Goal: Information Seeking & Learning: Find specific fact

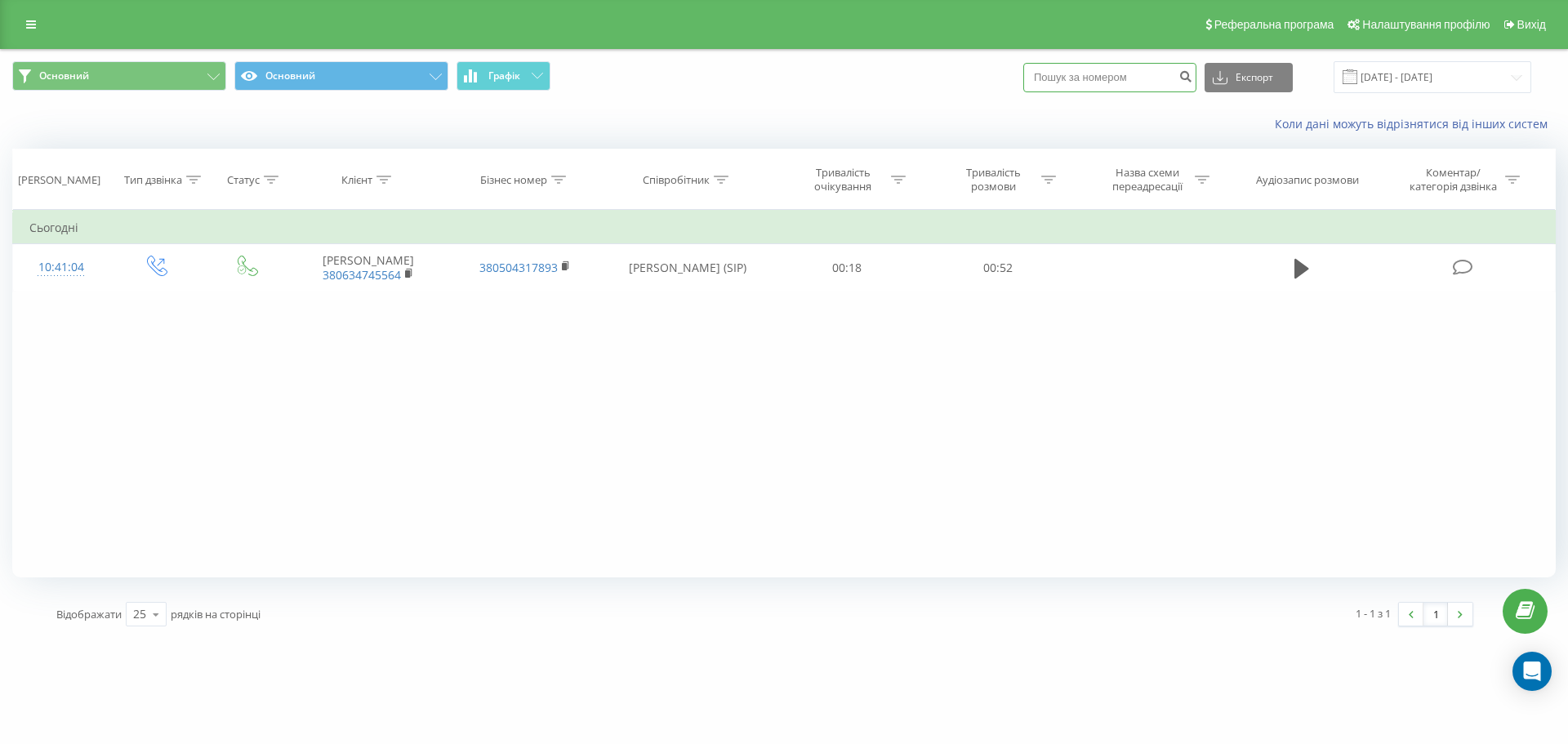
click at [1084, 86] on input at bounding box center [1110, 78] width 173 height 30
paste input "380443860414"
type input "380443860414"
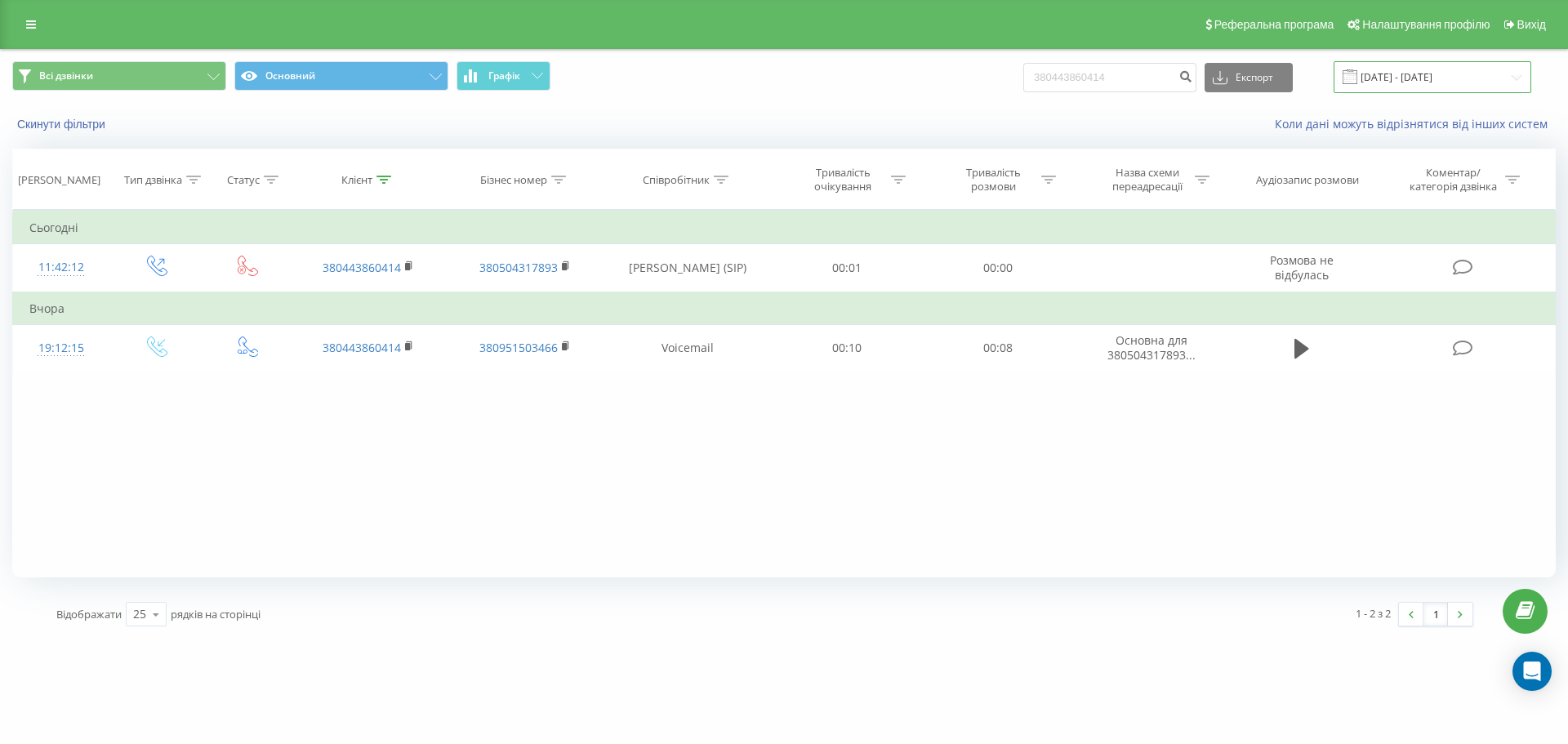
click at [1441, 77] on input "[DATE] - [DATE]" at bounding box center [1432, 77] width 198 height 32
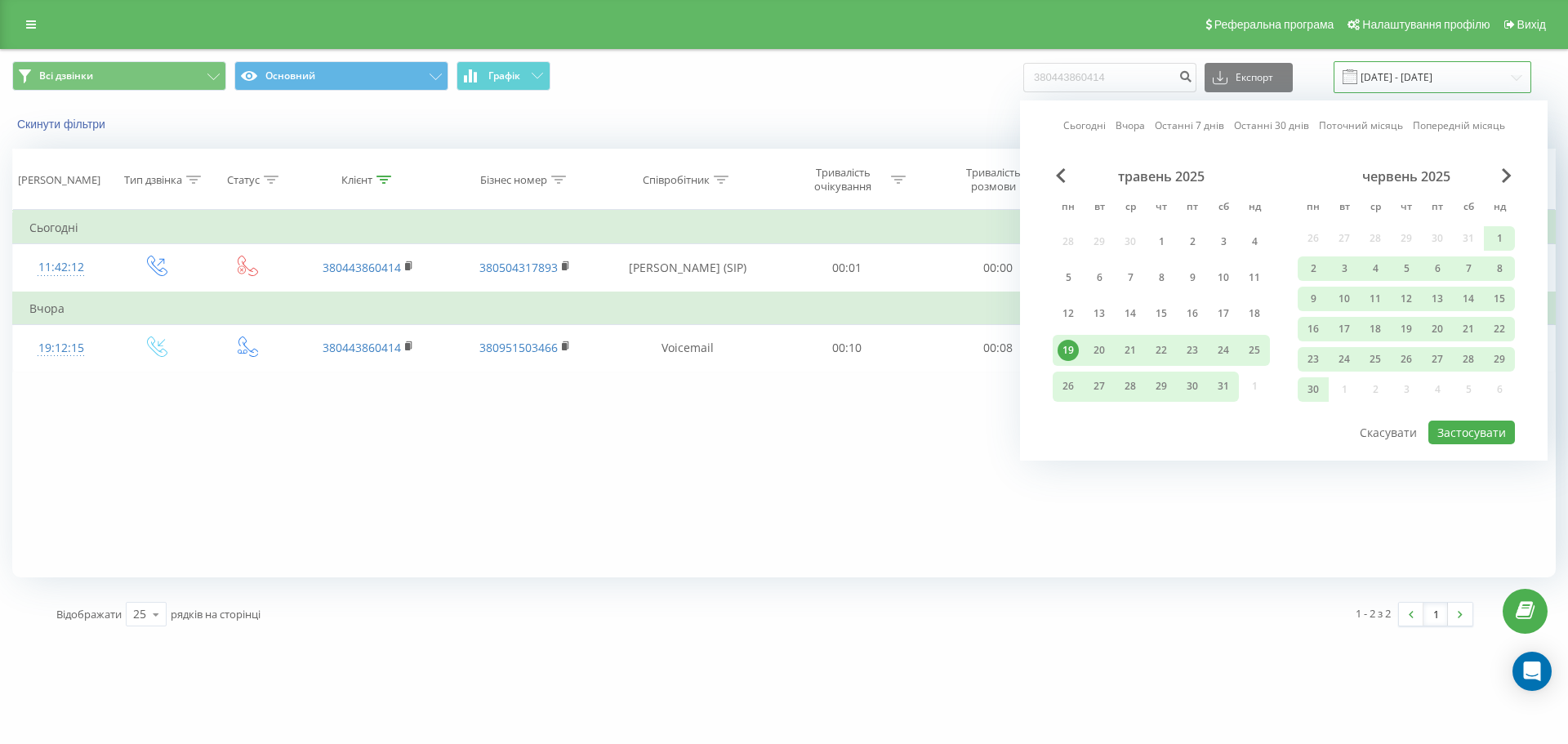
click at [1430, 81] on input "[DATE] - [DATE]" at bounding box center [1432, 77] width 198 height 32
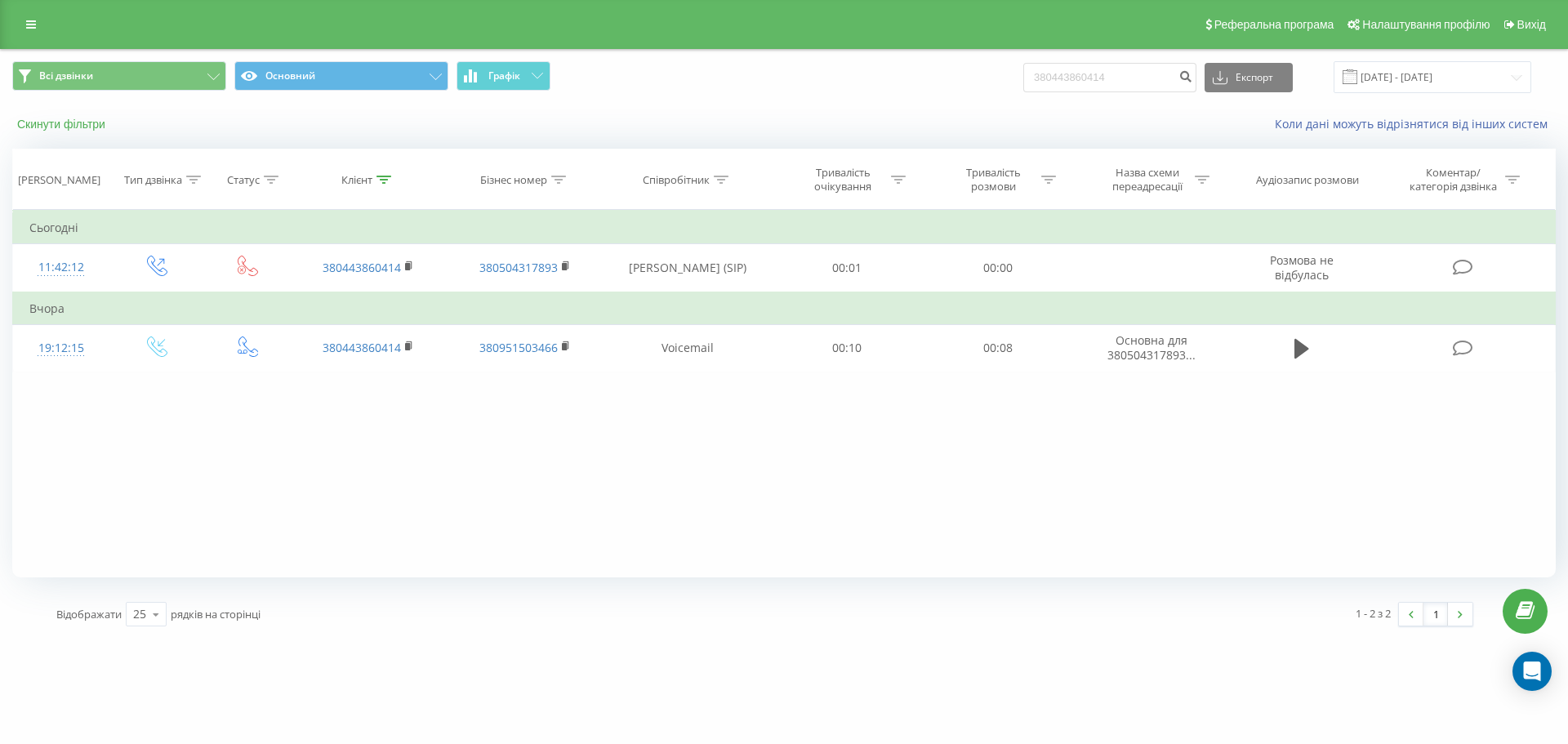
click at [69, 125] on button "Скинути фільтри" at bounding box center [62, 125] width 101 height 15
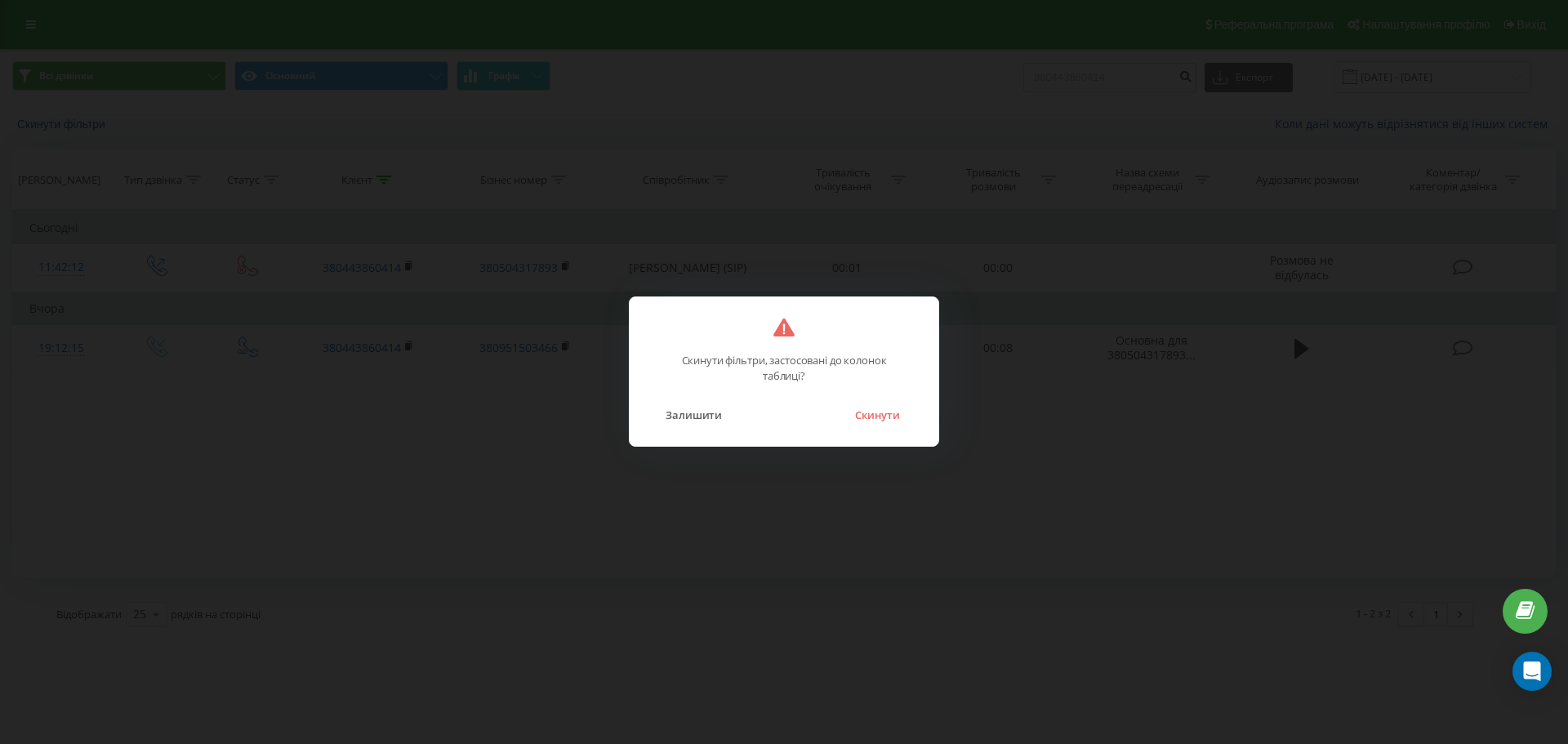
click at [899, 430] on div "Скинути фільтри, застосовані до колонок таблиці? Залишити Скинути" at bounding box center [784, 372] width 311 height 151
click at [882, 407] on button "Скинути" at bounding box center [878, 415] width 61 height 21
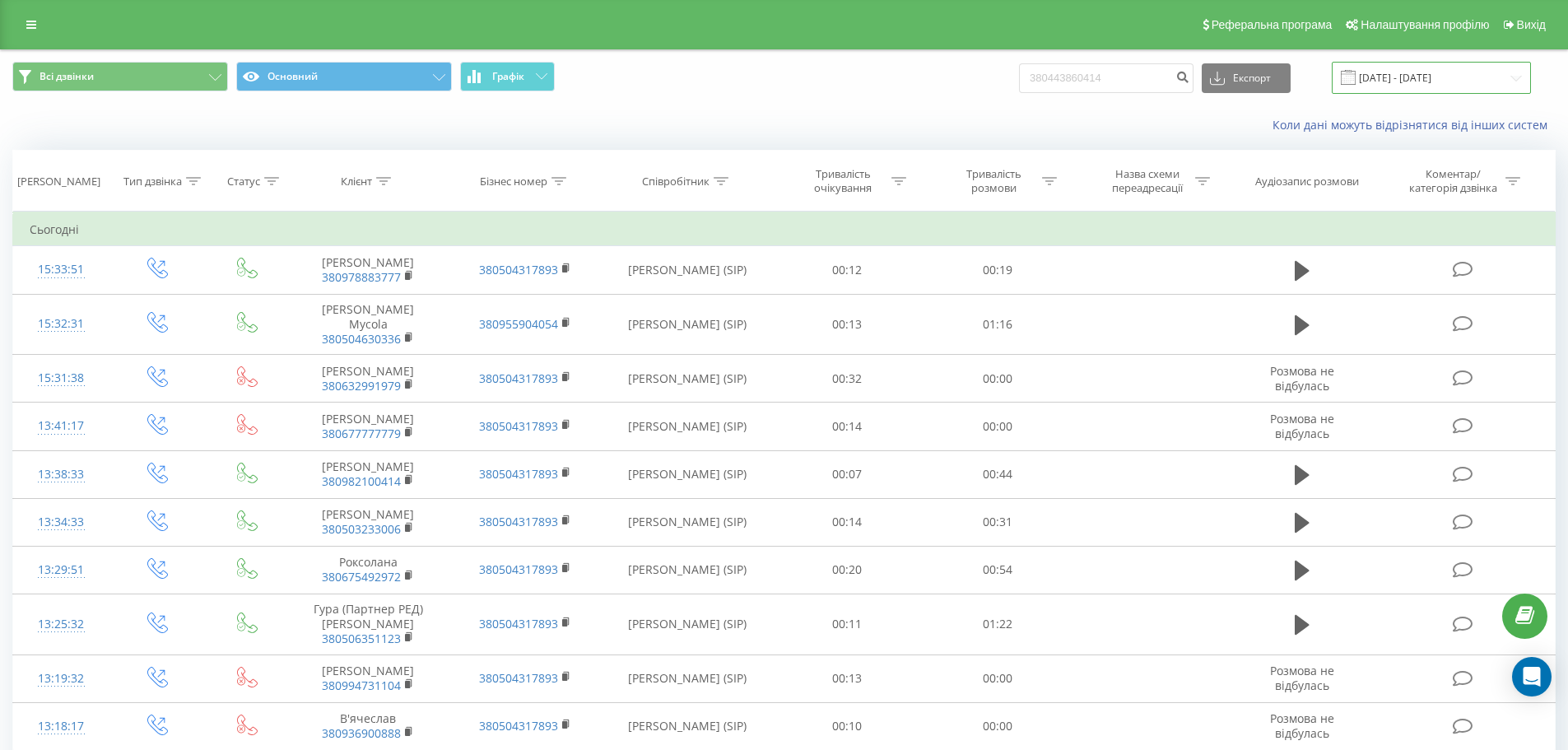
click at [1425, 70] on input "[DATE] - [DATE]" at bounding box center [1431, 78] width 200 height 32
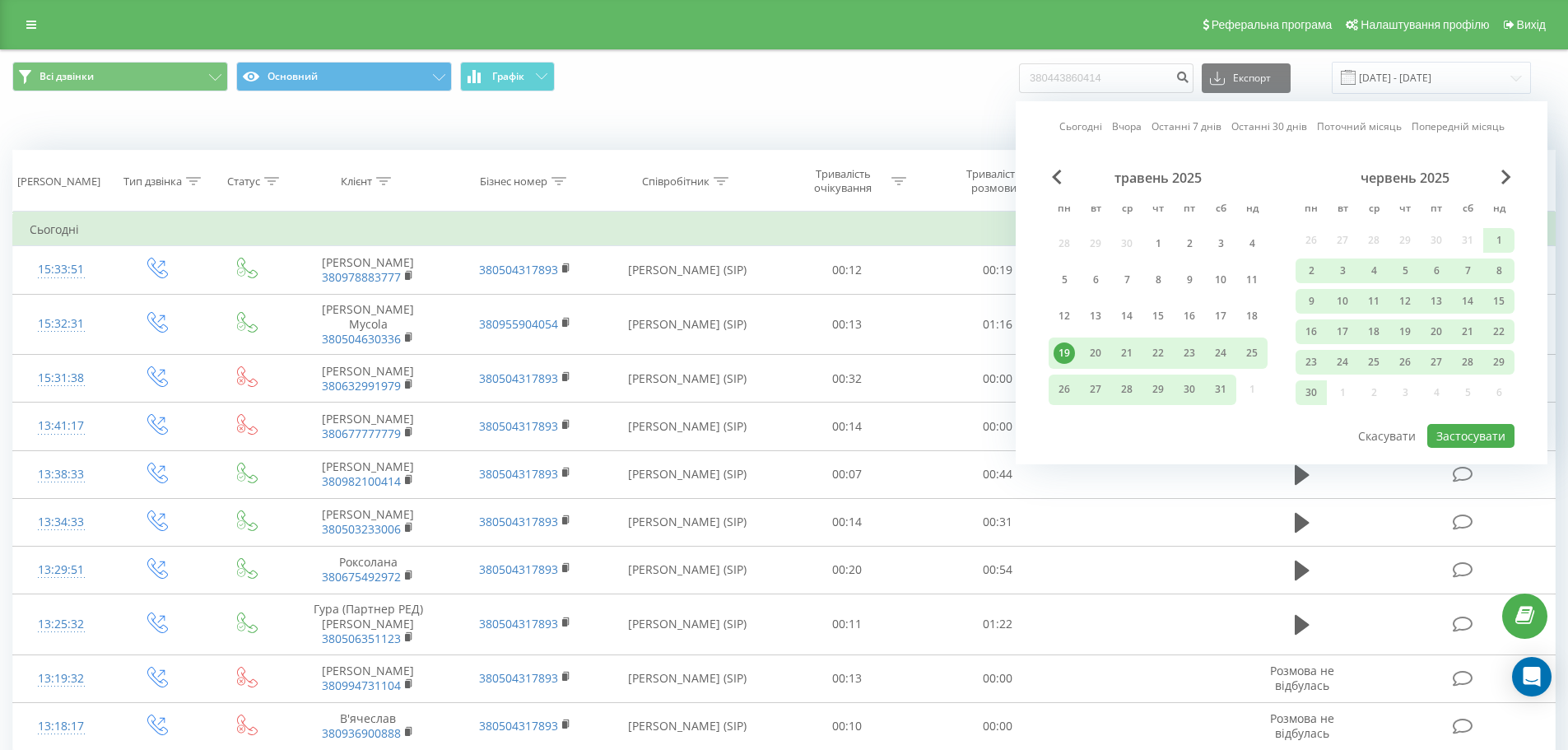
click at [1506, 166] on div "Сьогодні Вчора Останні 7 днів Останні 30 днів Поточний місяць Попередній місяць…" at bounding box center [1281, 282] width 531 height 363
click at [1506, 172] on span "Next Month" at bounding box center [1506, 177] width 10 height 15
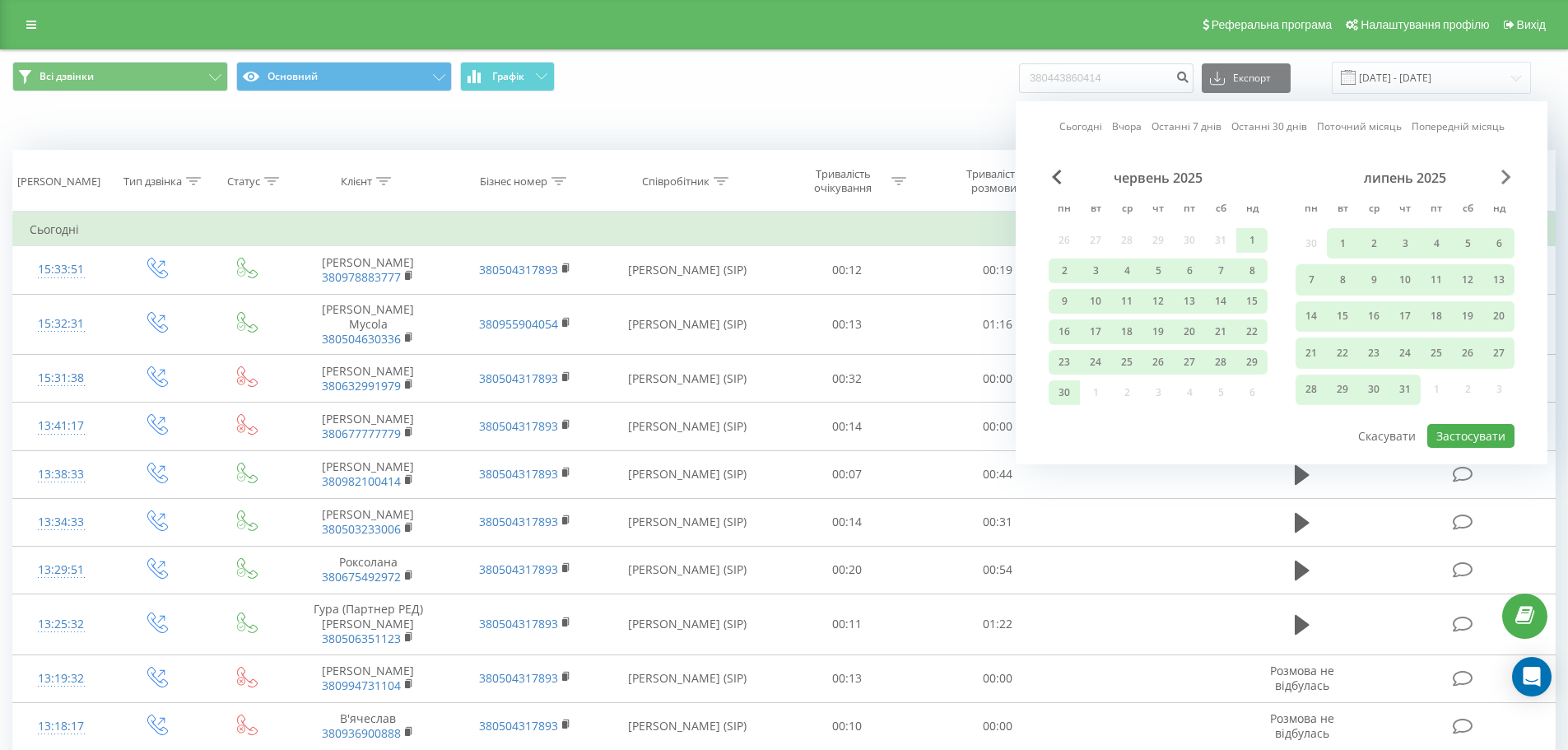
click at [1506, 172] on span "Next Month" at bounding box center [1506, 177] width 10 height 15
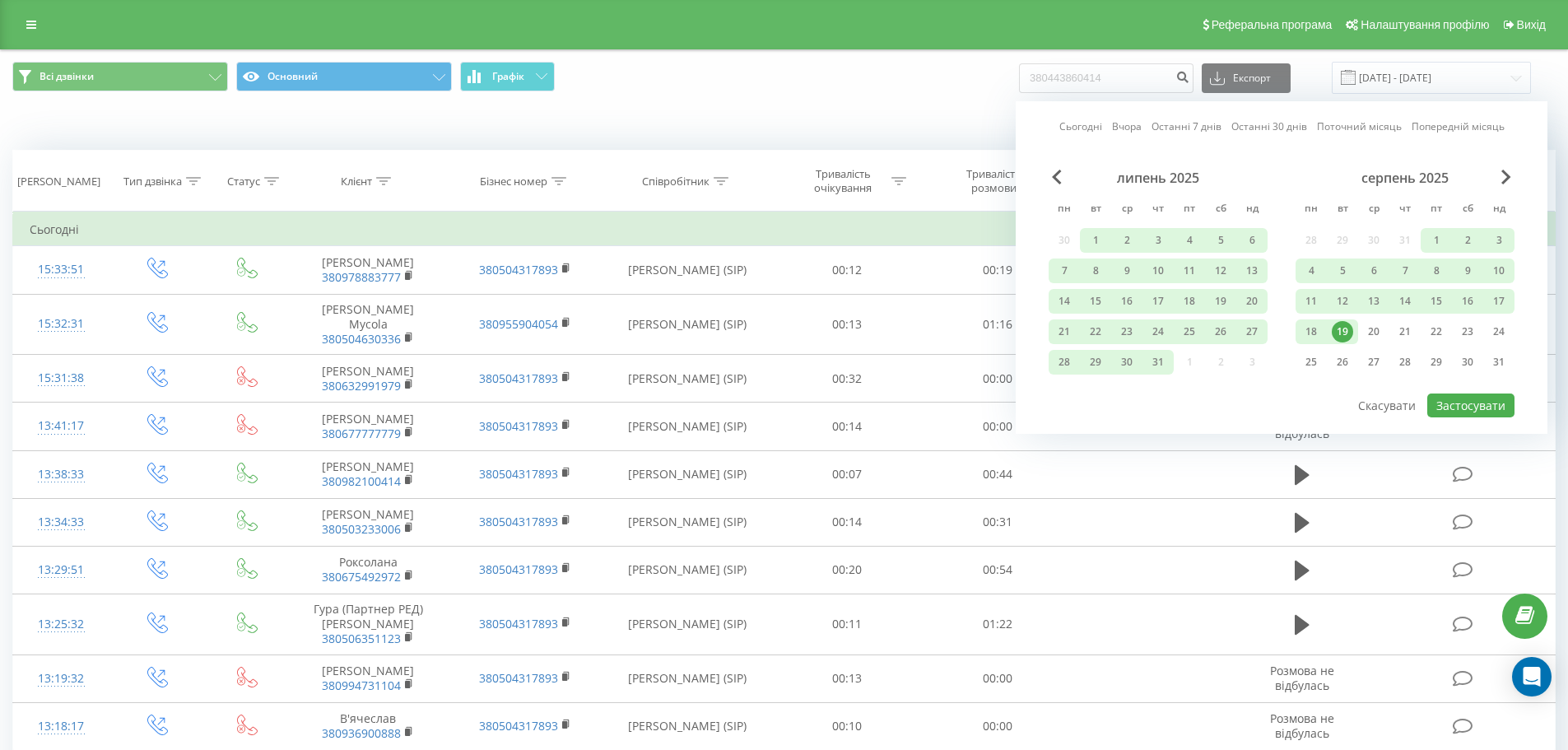
click at [1337, 333] on div "19" at bounding box center [1342, 332] width 22 height 22
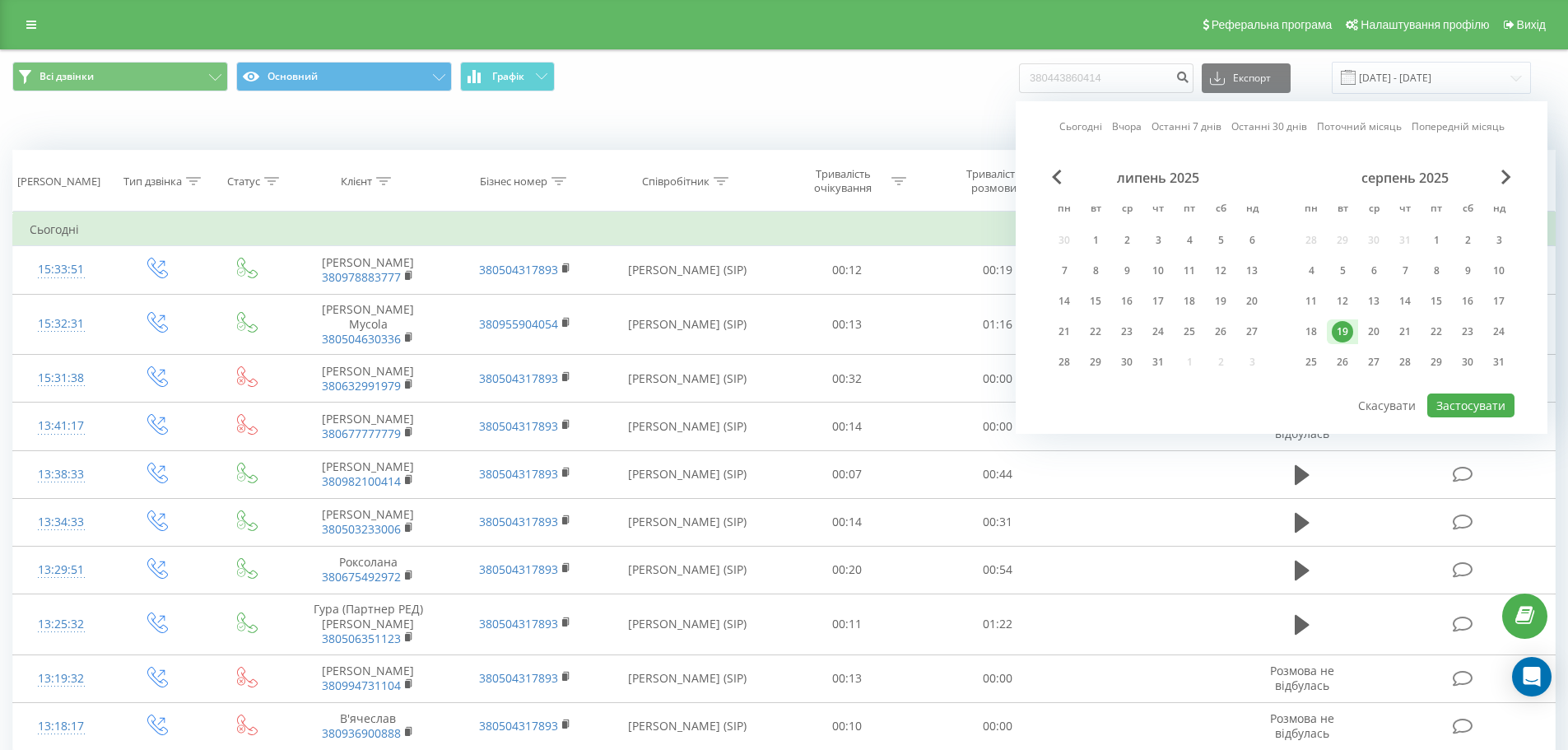
click at [1337, 333] on div "19" at bounding box center [1342, 332] width 22 height 22
click at [1437, 398] on button "Застосувати" at bounding box center [1471, 405] width 87 height 23
type input "[DATE] - [DATE]"
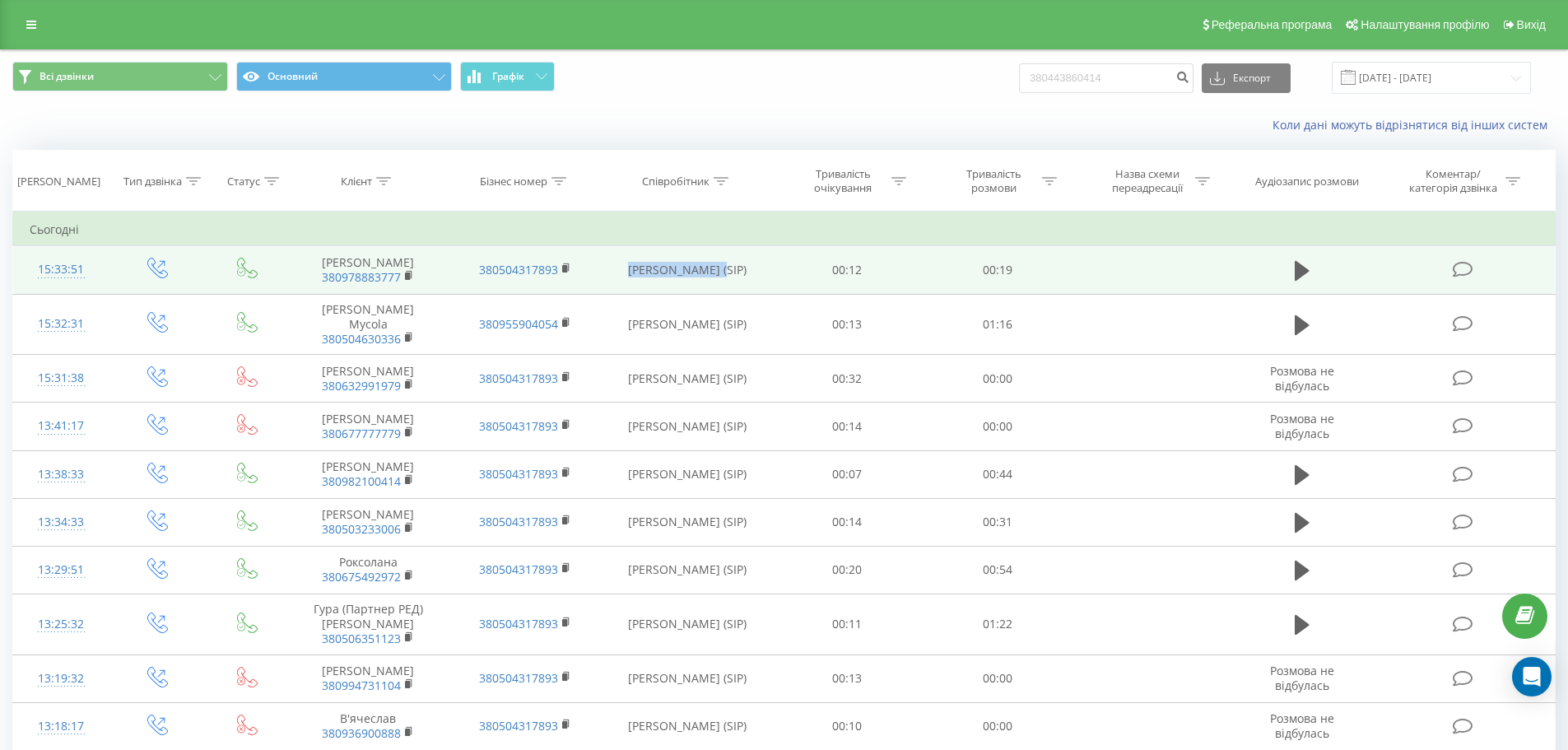
drag, startPoint x: 660, startPoint y: 274, endPoint x: 729, endPoint y: 274, distance: 69.0
click at [729, 274] on td "[PERSON_NAME] (SIP)" at bounding box center [688, 270] width 169 height 48
copy td "[PERSON_NAME] (SIP)"
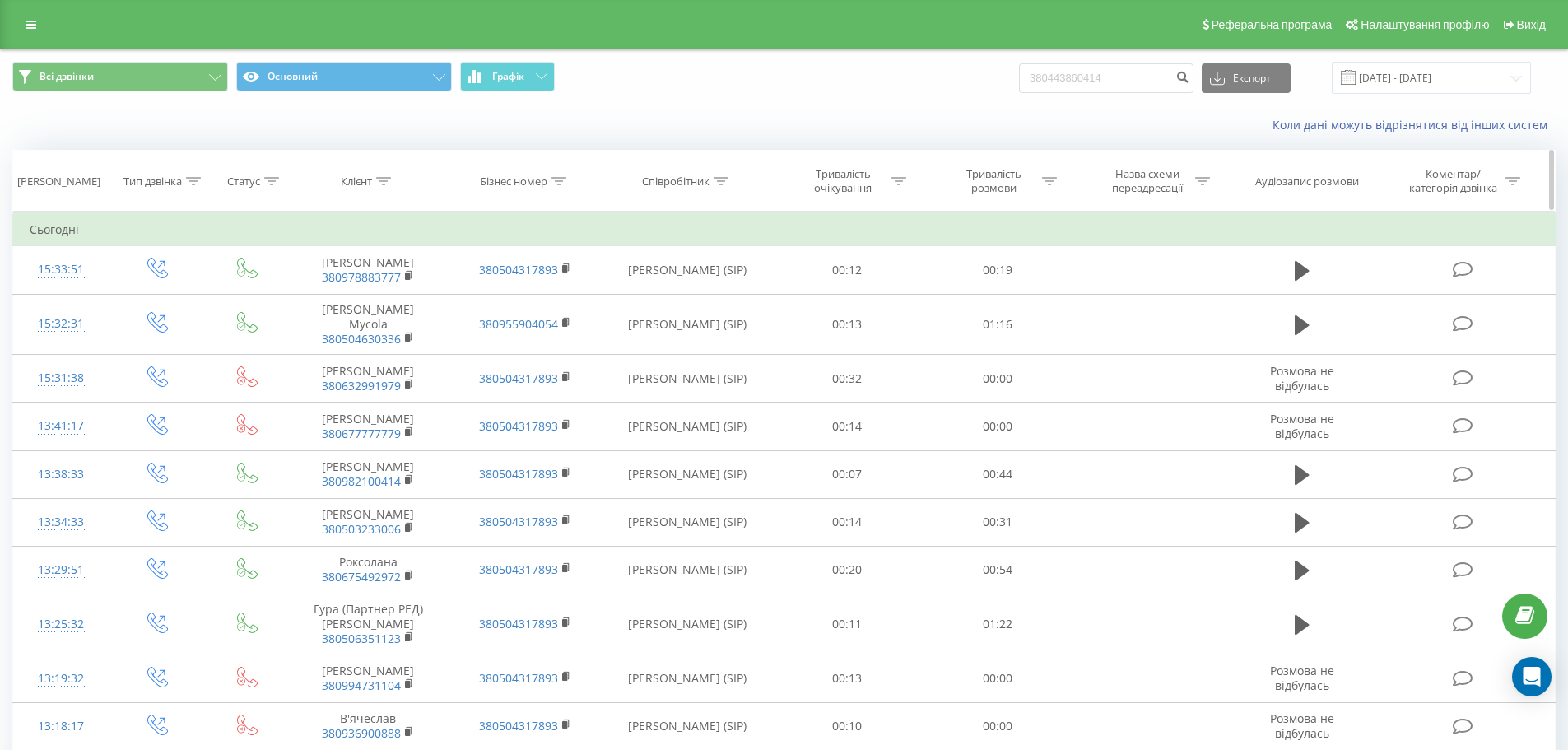
click at [709, 182] on div "Співробітник" at bounding box center [676, 181] width 67 height 14
click at [696, 283] on form "Містить Скасувати OK" at bounding box center [687, 298] width 145 height 105
click at [696, 305] on input "text" at bounding box center [687, 299] width 145 height 29
paste input "[PERSON_NAME] (SIP)"
type input "[PERSON_NAME] (SIP)"
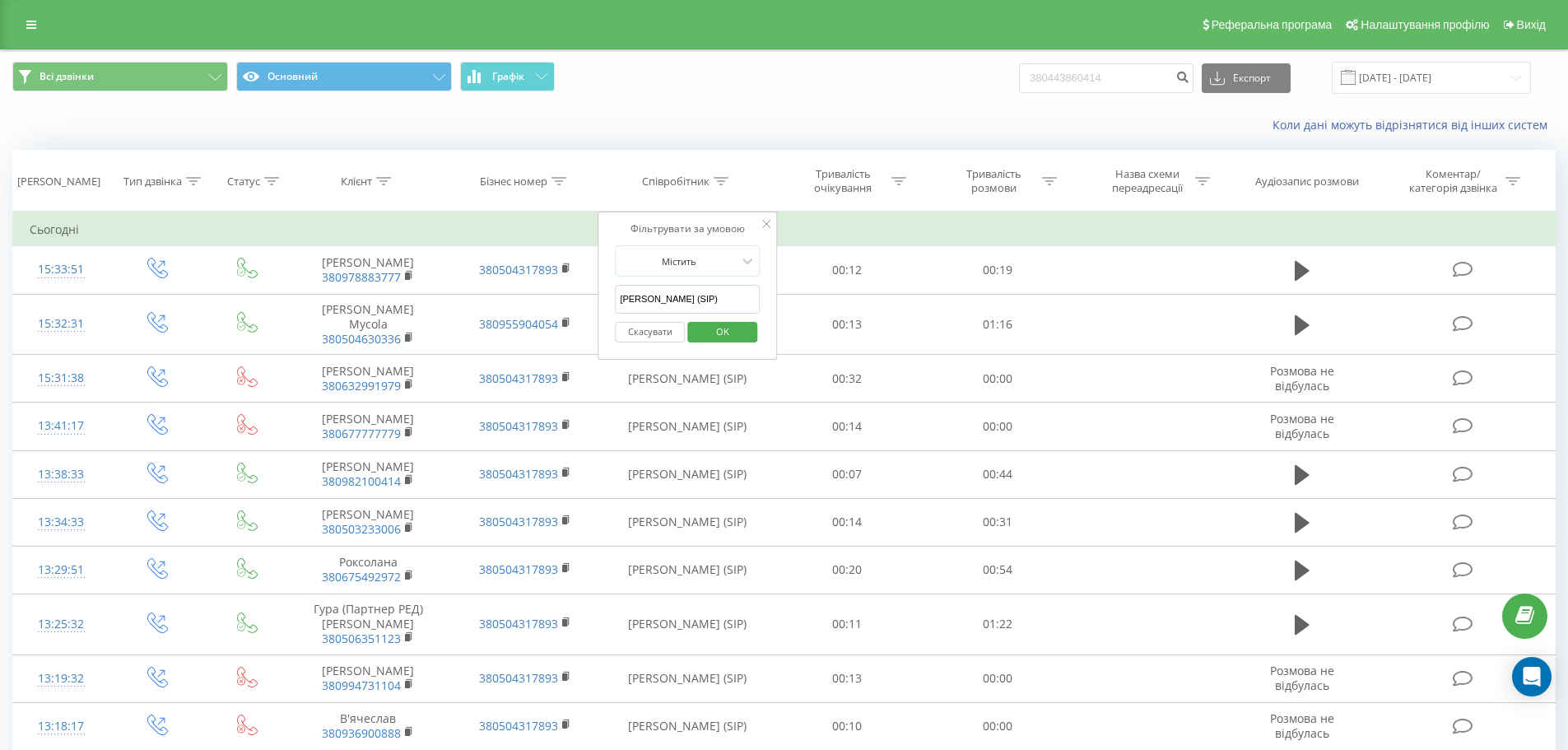
click at [713, 333] on span "OK" at bounding box center [723, 331] width 46 height 25
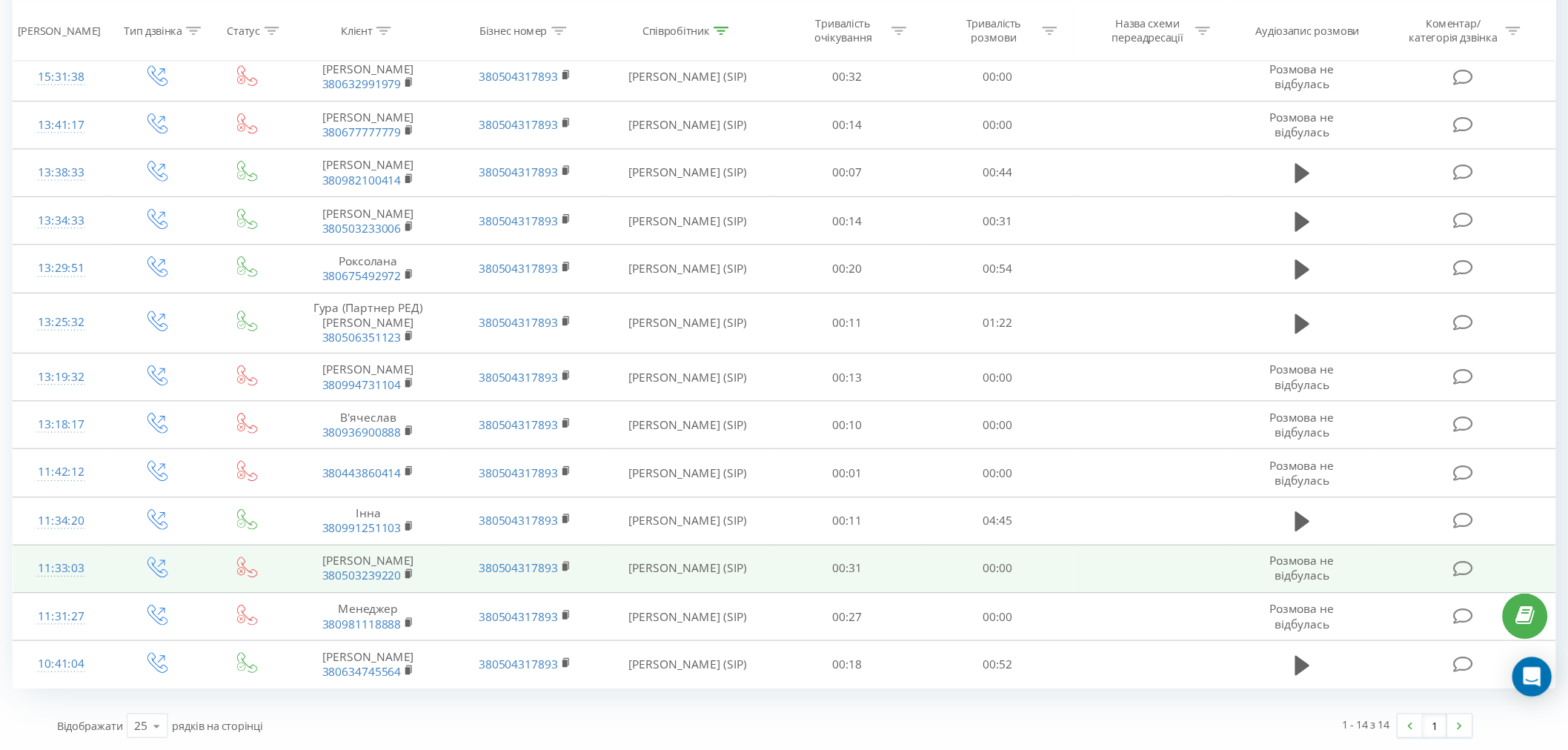
scroll to position [143, 0]
